Goal: Information Seeking & Learning: Check status

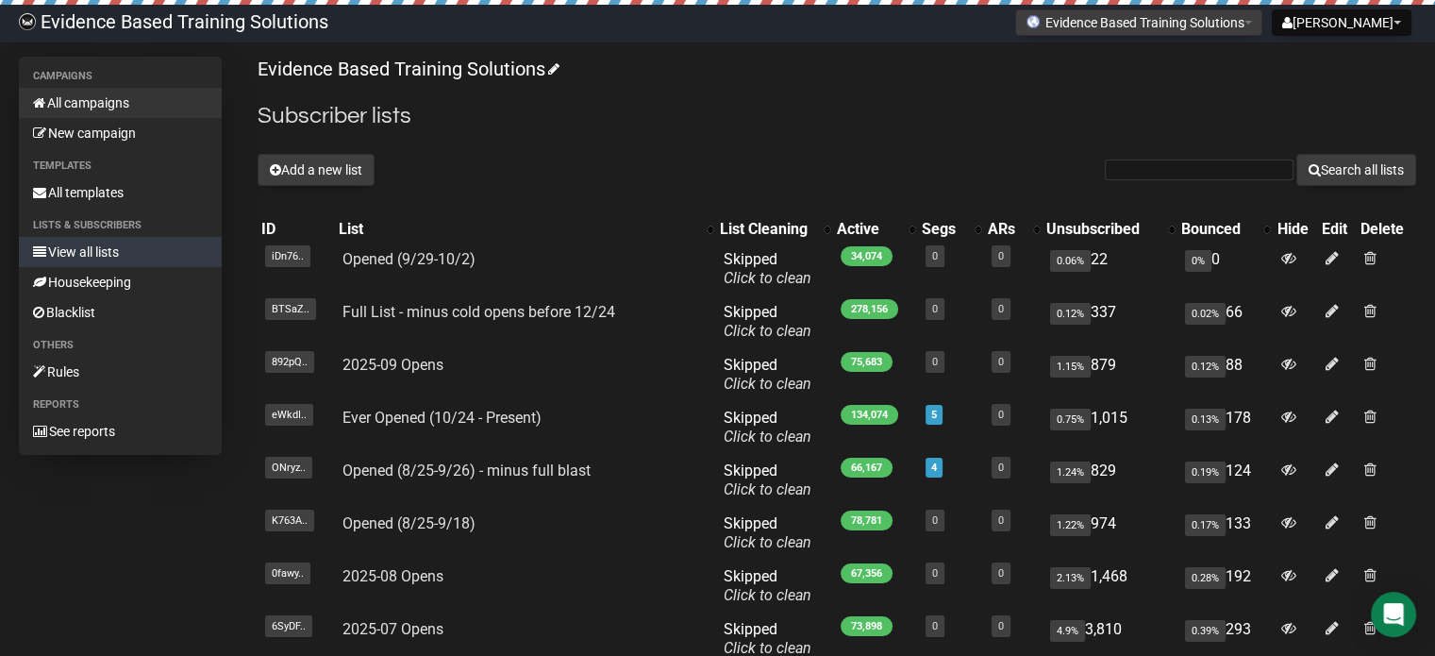
click at [91, 108] on link "All campaigns" at bounding box center [120, 103] width 203 height 30
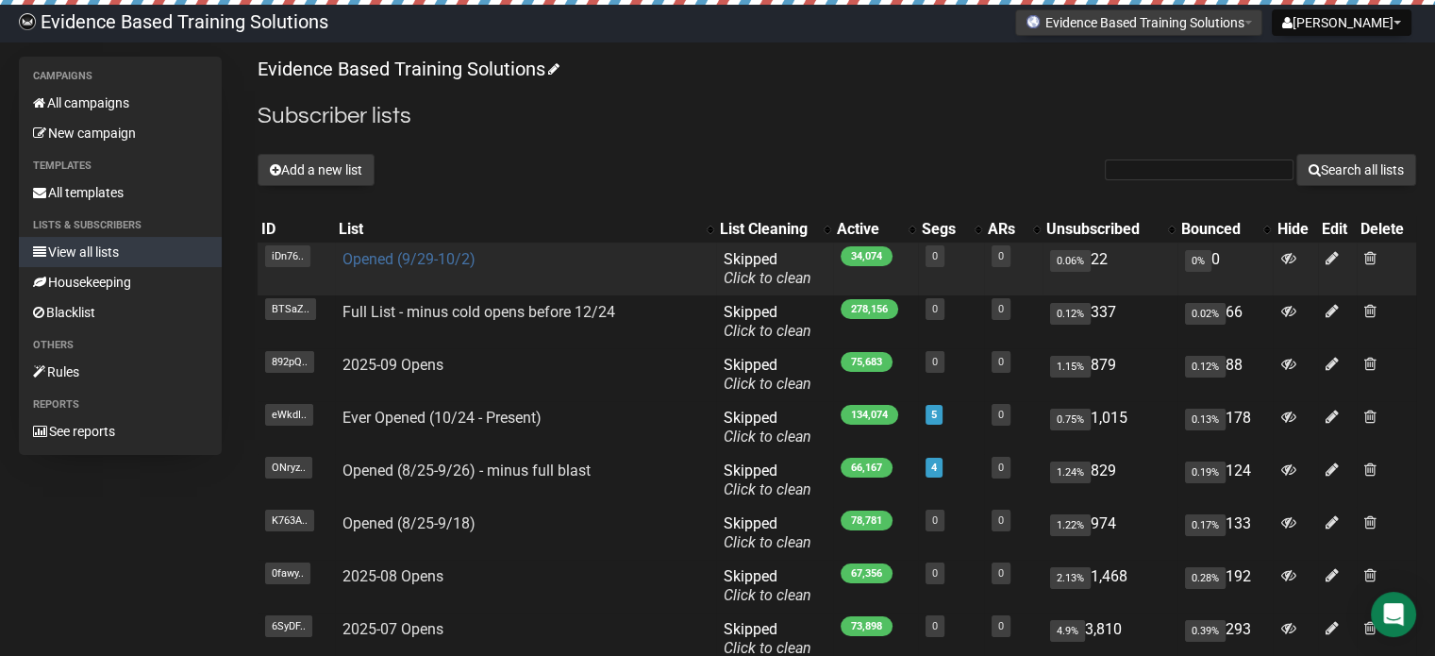
click at [424, 261] on link "Opened (9/29-10/2)" at bounding box center [408, 259] width 133 height 18
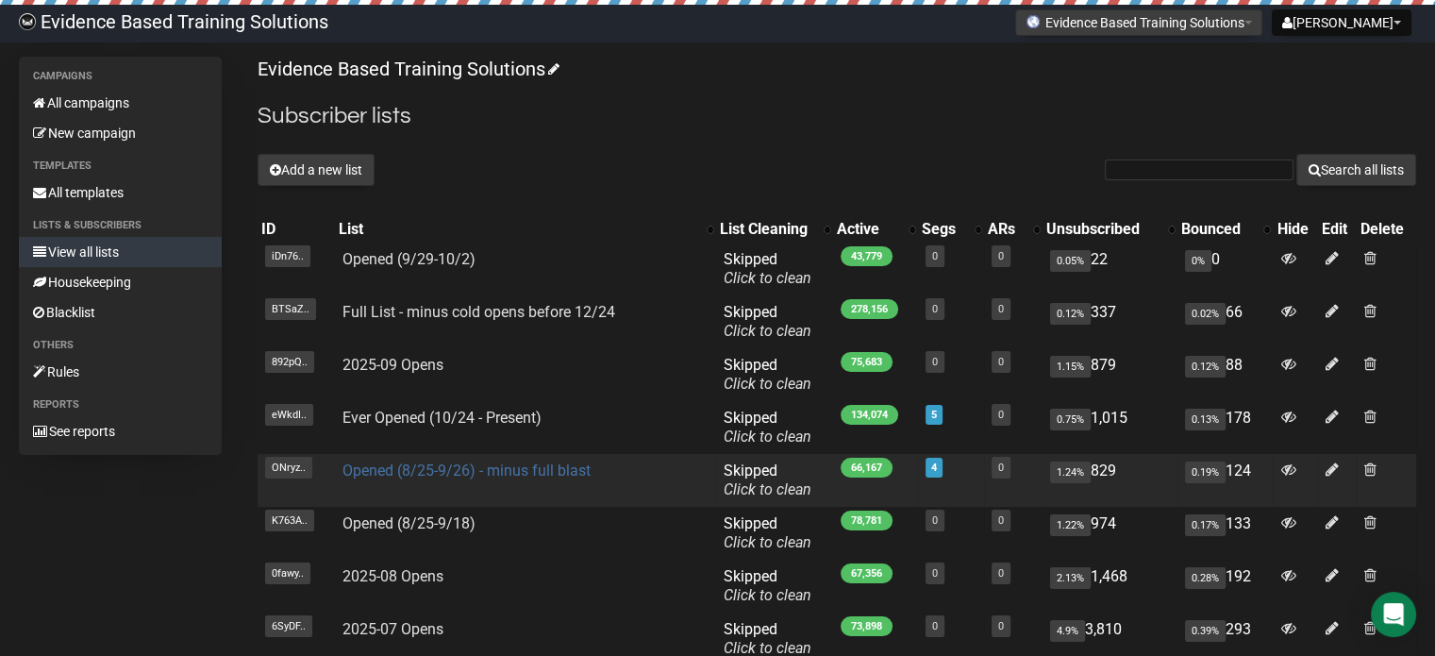
click at [488, 471] on link "Opened (8/25-9/26) - minus full blast" at bounding box center [466, 470] width 248 height 18
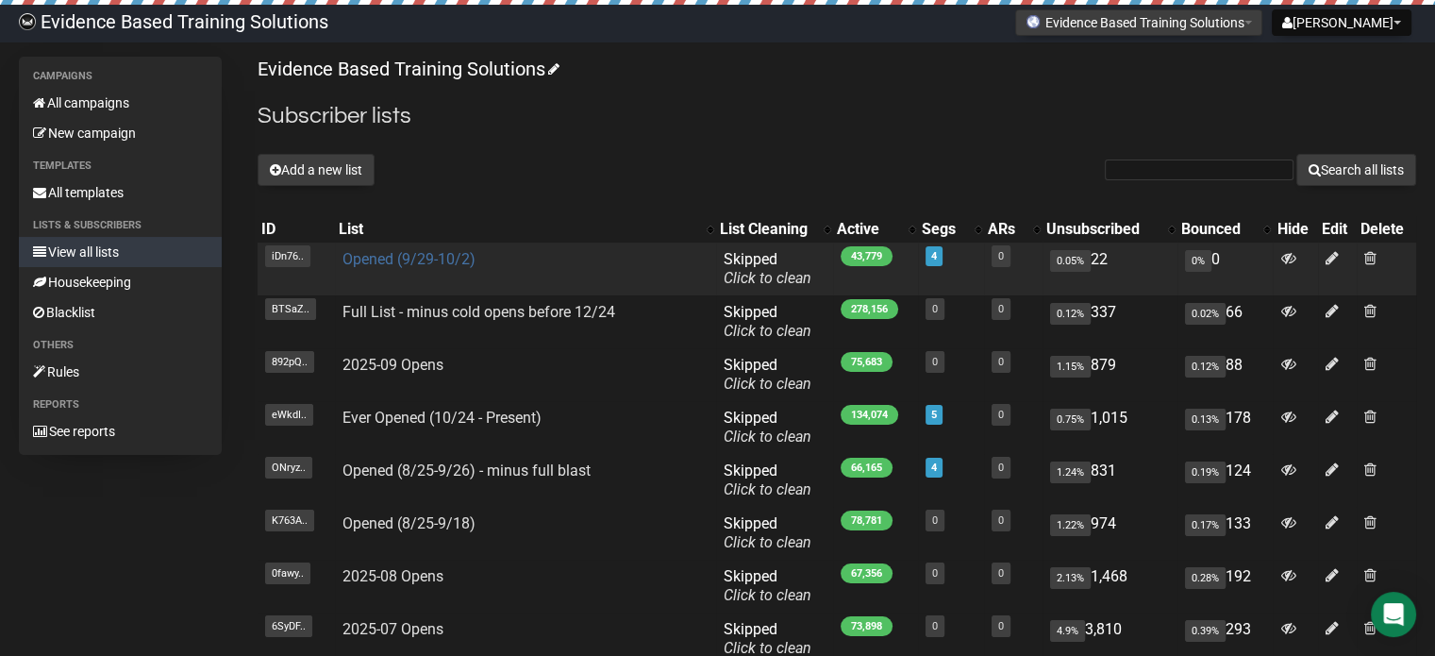
click at [369, 256] on link "Opened (9/29-10/2)" at bounding box center [408, 259] width 133 height 18
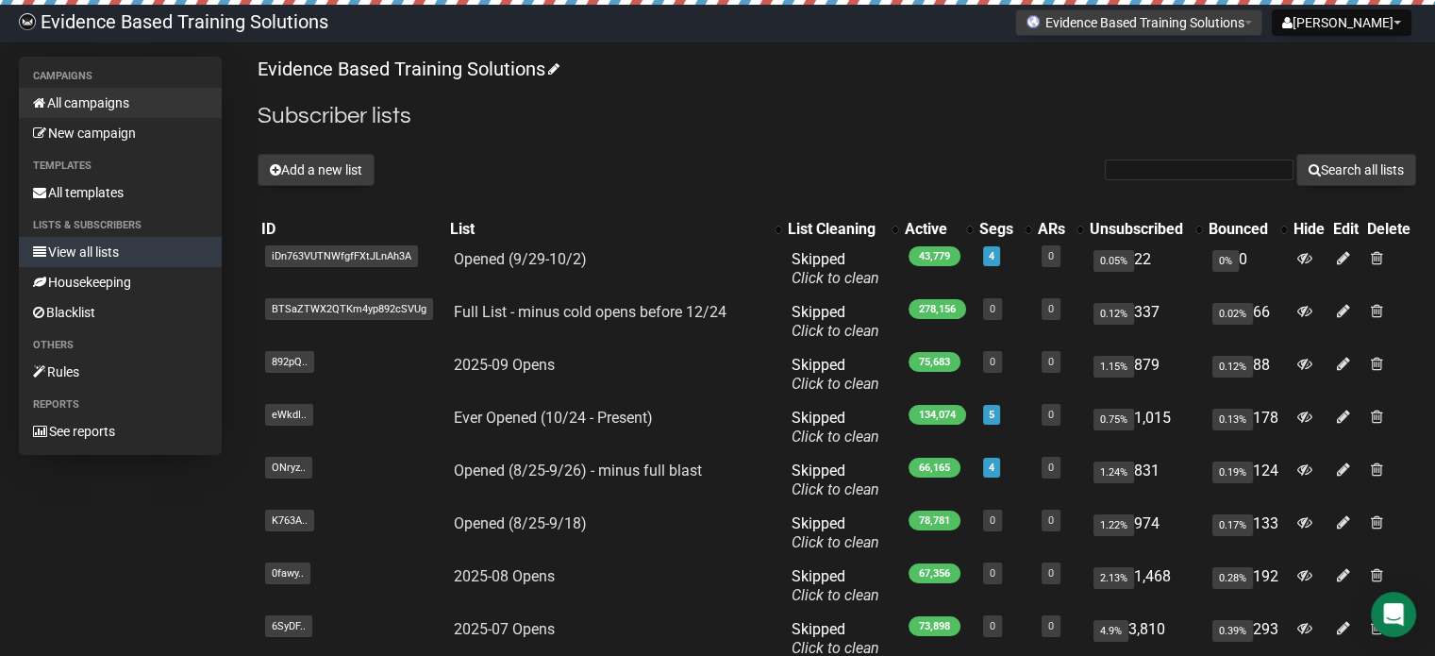
click at [151, 108] on link "All campaigns" at bounding box center [120, 103] width 203 height 30
